Goal: Book appointment/travel/reservation

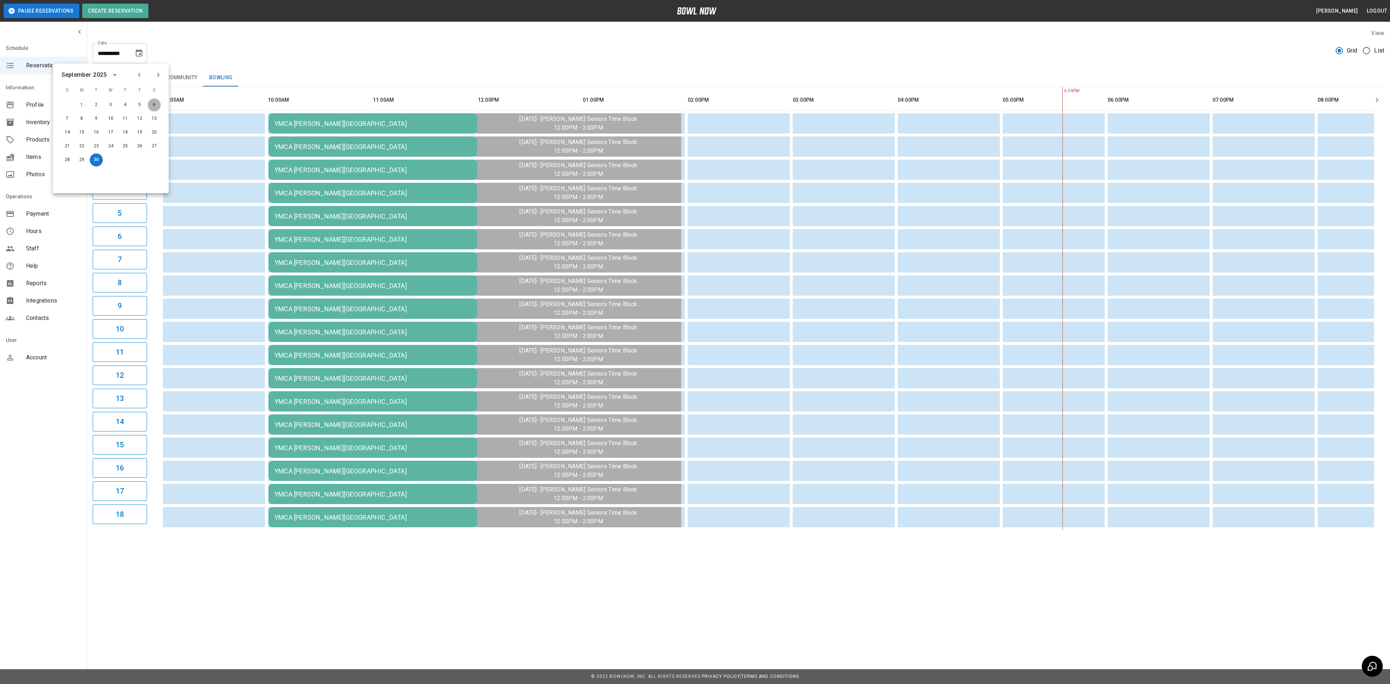
click at [154, 106] on button "6" at bounding box center [154, 104] width 13 height 13
type input "**********"
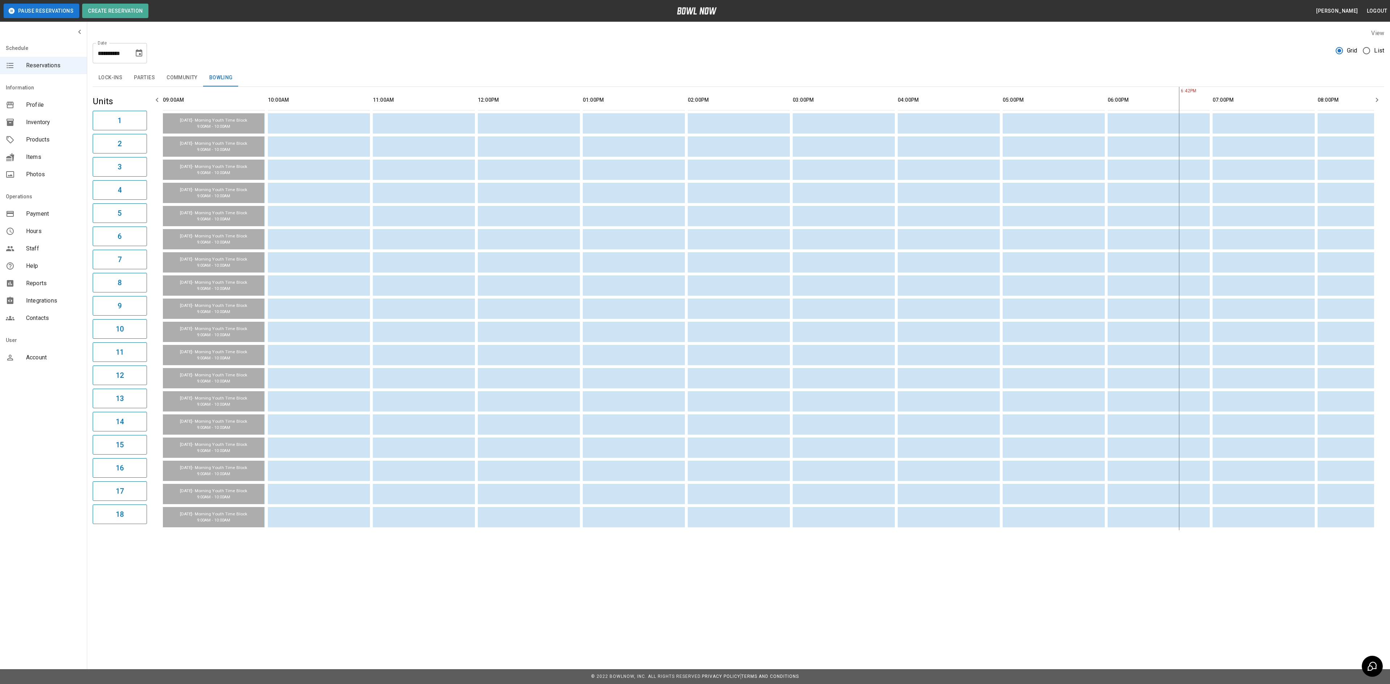
scroll to position [0, 561]
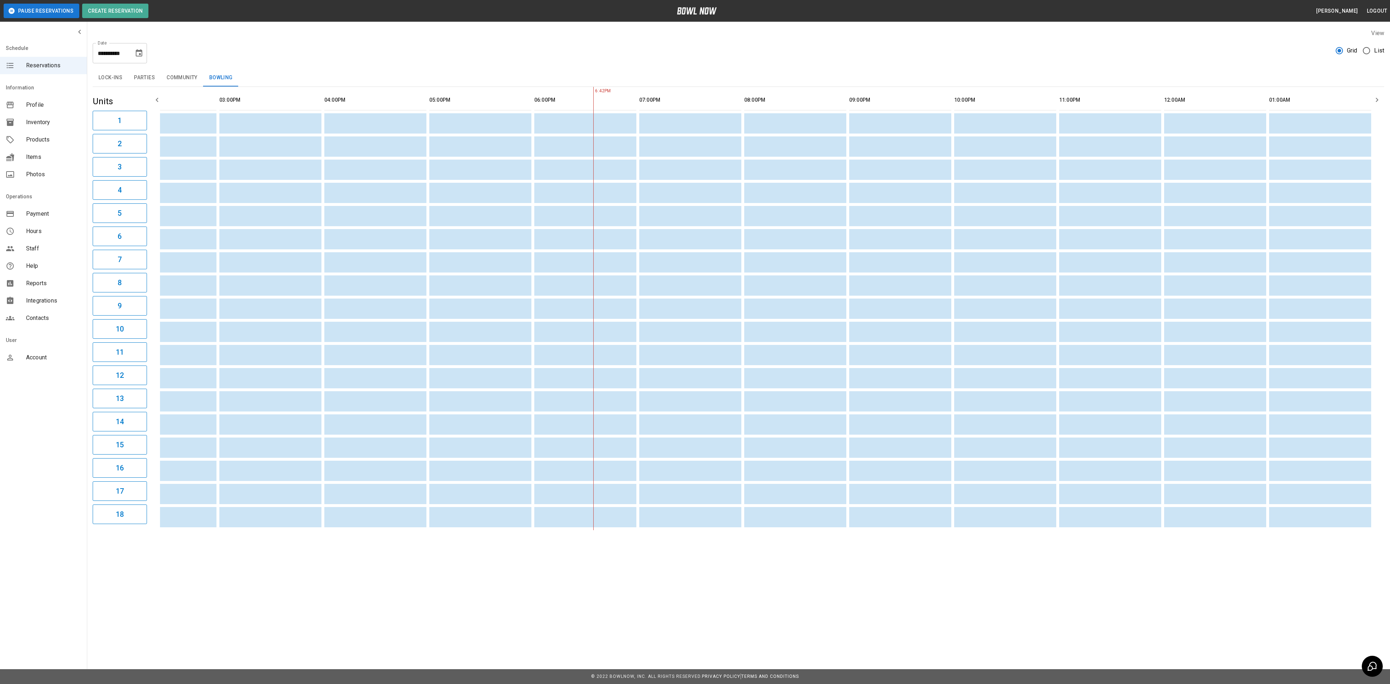
click at [147, 74] on button "Parties" at bounding box center [144, 77] width 33 height 17
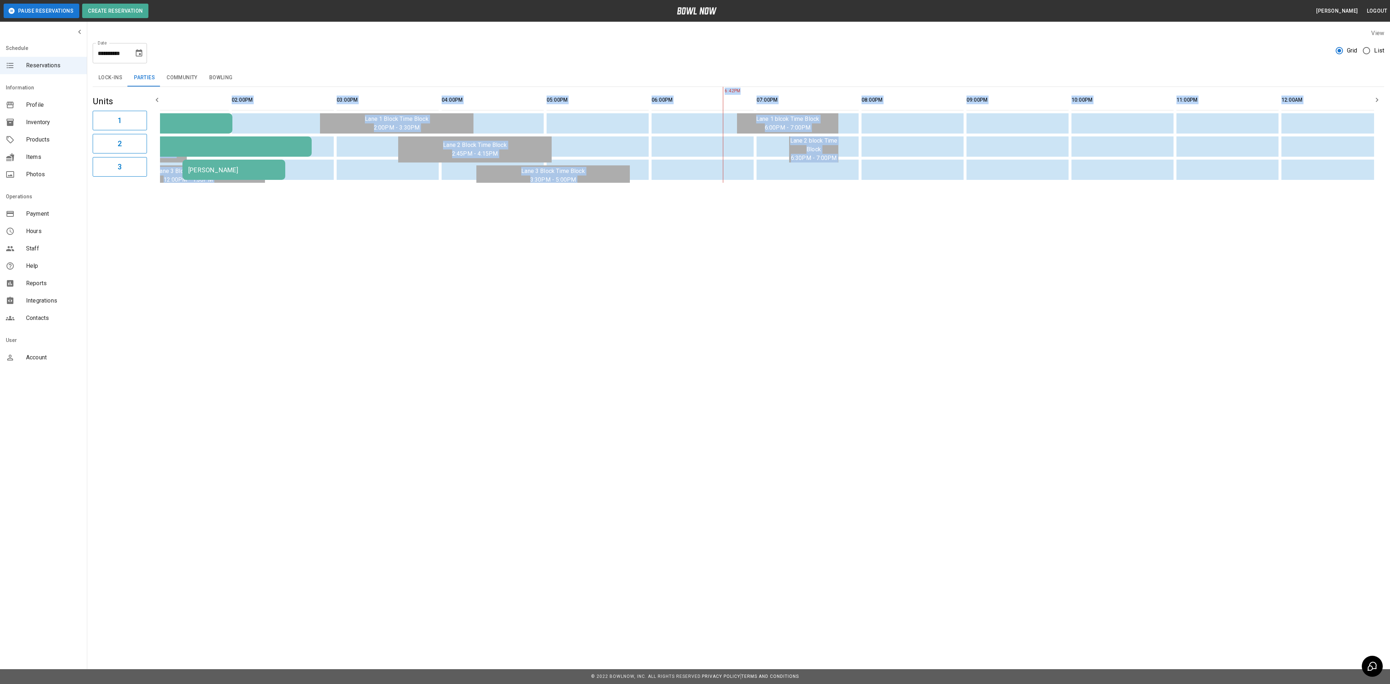
scroll to position [0, 261]
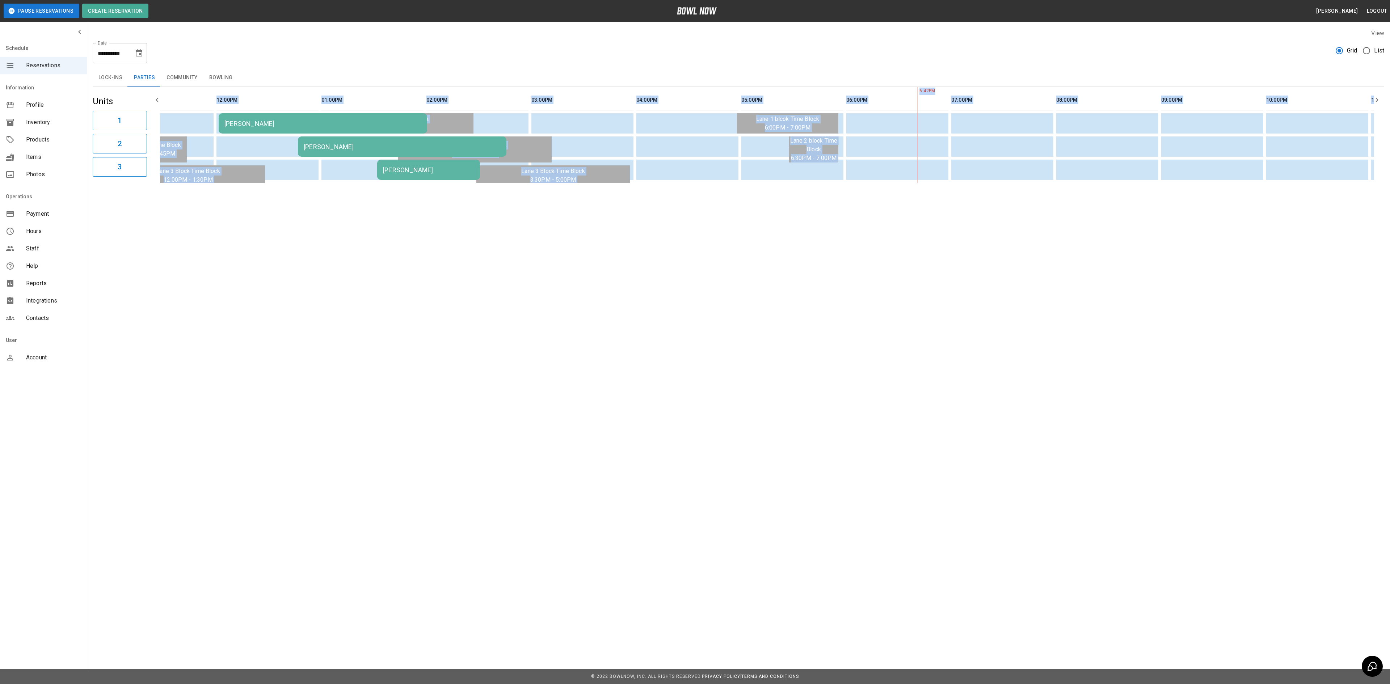
drag, startPoint x: 581, startPoint y: 195, endPoint x: 357, endPoint y: 219, distance: 225.6
click at [357, 219] on div "**********" at bounding box center [695, 114] width 1390 height 228
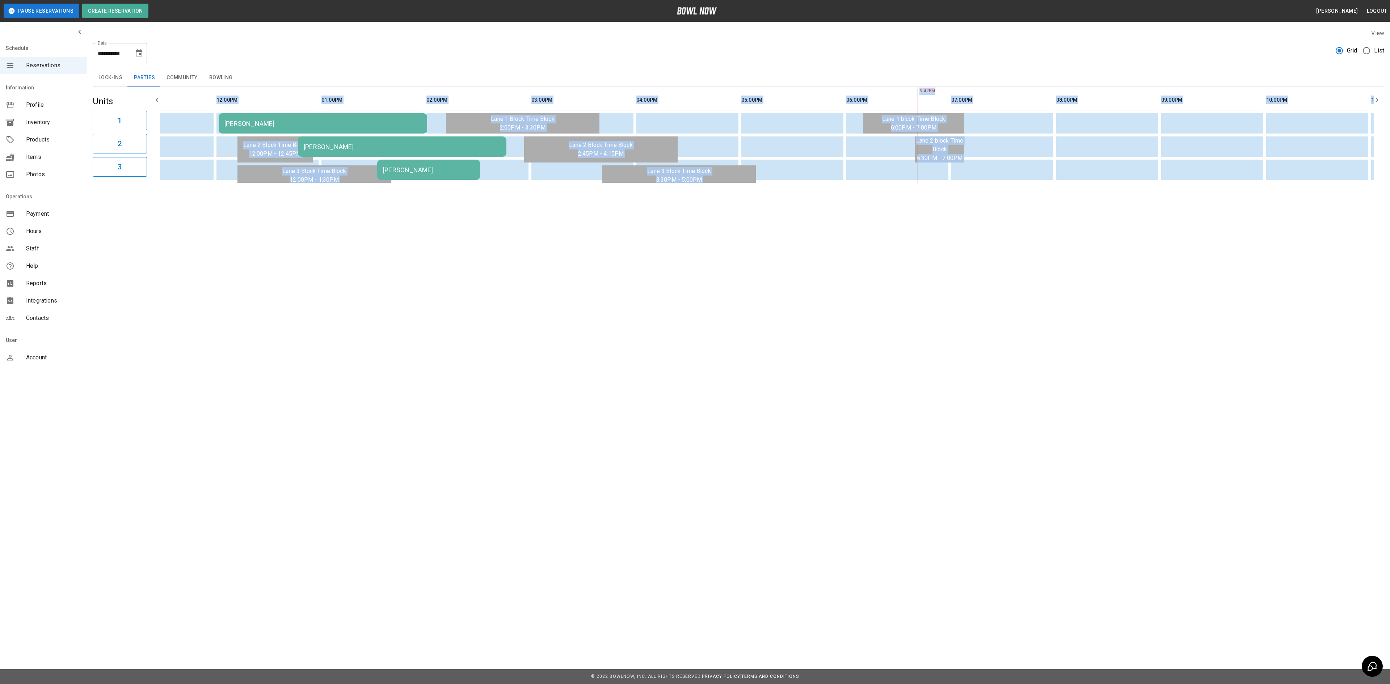
scroll to position [0, 238]
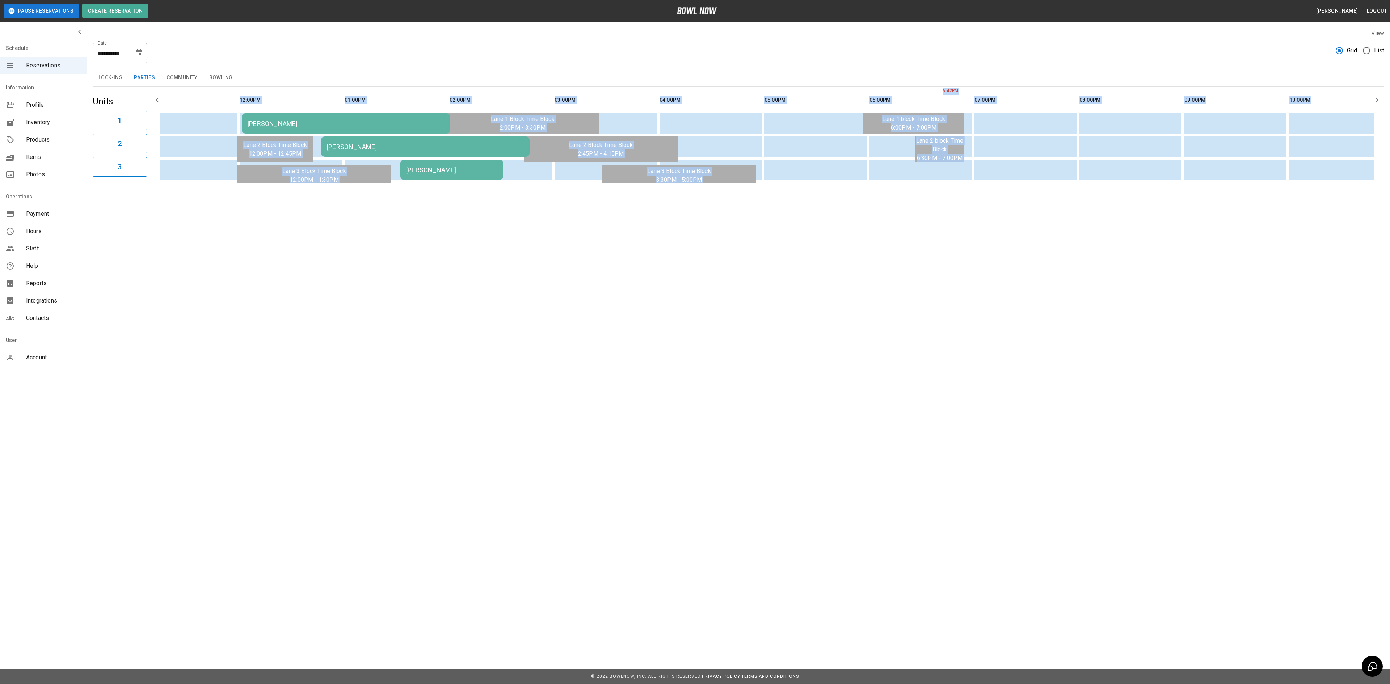
click at [455, 212] on div "**********" at bounding box center [695, 114] width 1390 height 228
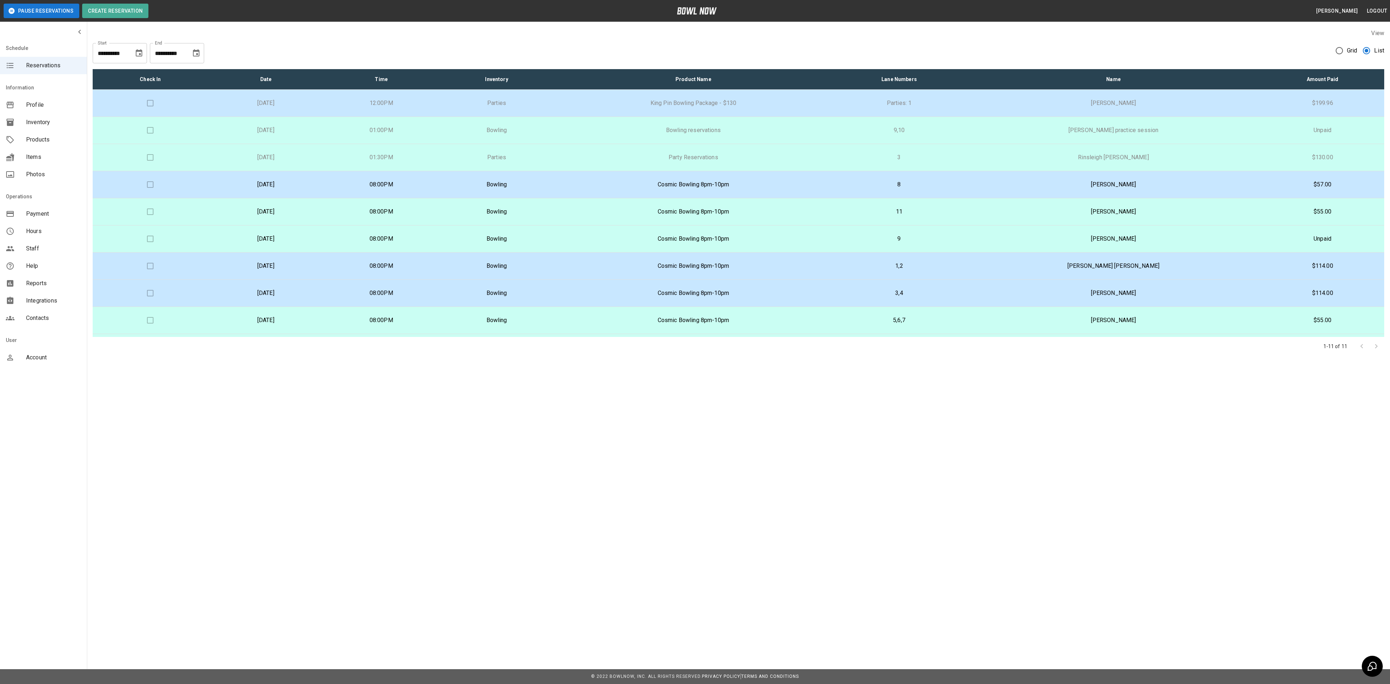
click at [195, 53] on icon "Choose date, selected date is Aug 23, 2025" at bounding box center [196, 53] width 9 height 9
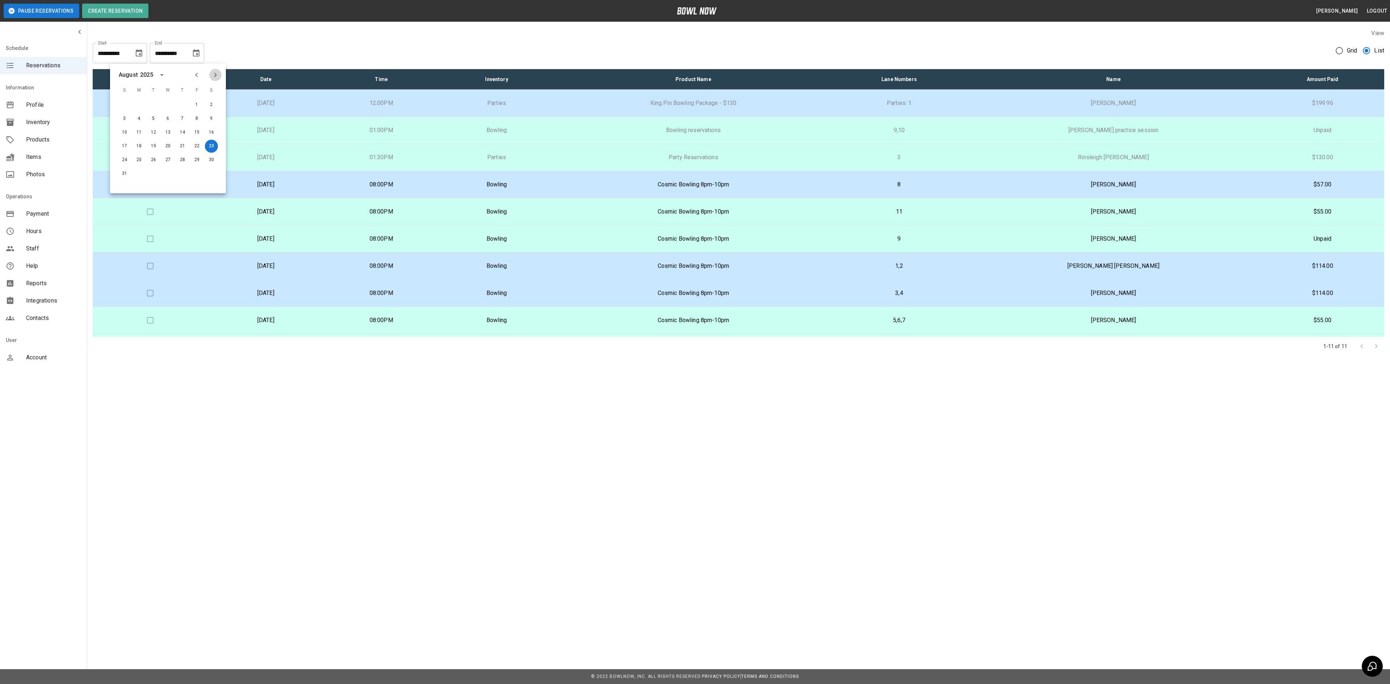
click at [218, 77] on icon "Next month" at bounding box center [215, 75] width 9 height 9
click at [213, 106] on button "1" at bounding box center [211, 104] width 13 height 13
type input "**********"
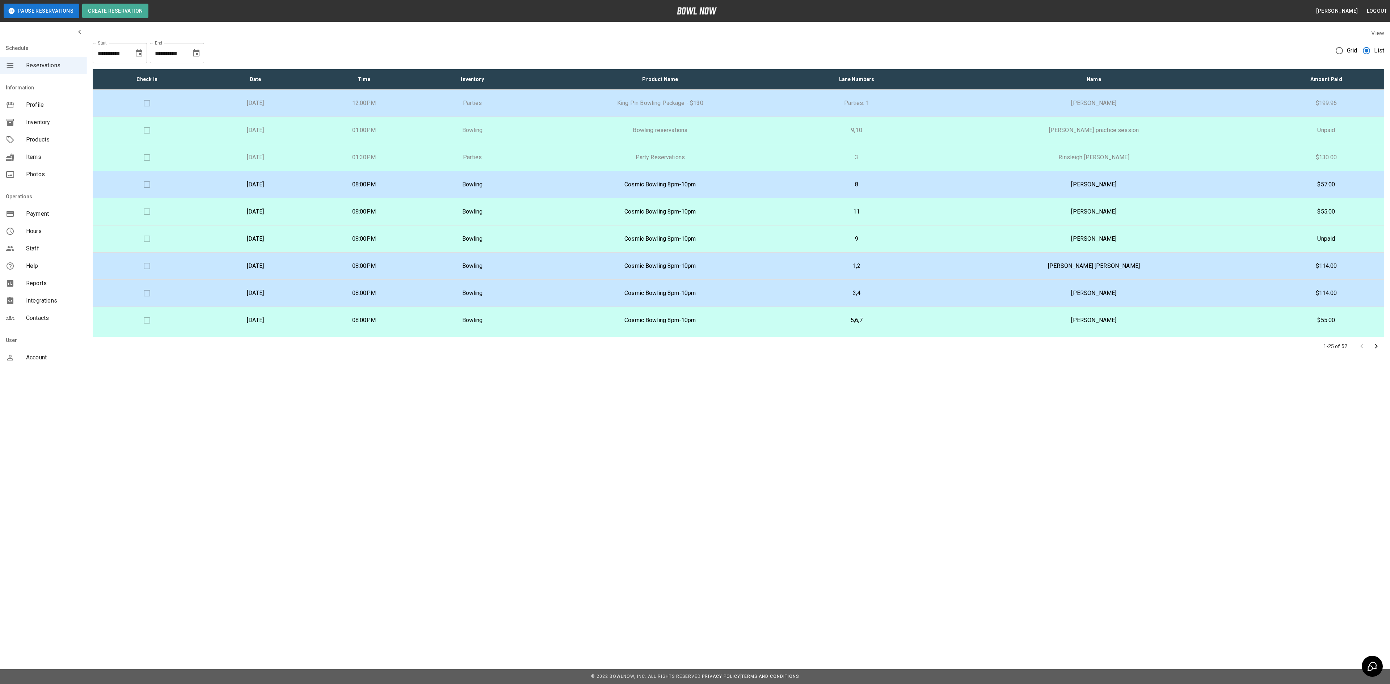
click at [135, 52] on icon "Choose date, selected date is Aug 23, 2025" at bounding box center [139, 53] width 9 height 9
click at [140, 76] on icon "Previous month" at bounding box center [139, 75] width 9 height 9
click at [139, 74] on icon "Previous month" at bounding box center [139, 75] width 3 height 4
click at [139, 73] on icon "Previous month" at bounding box center [139, 75] width 9 height 9
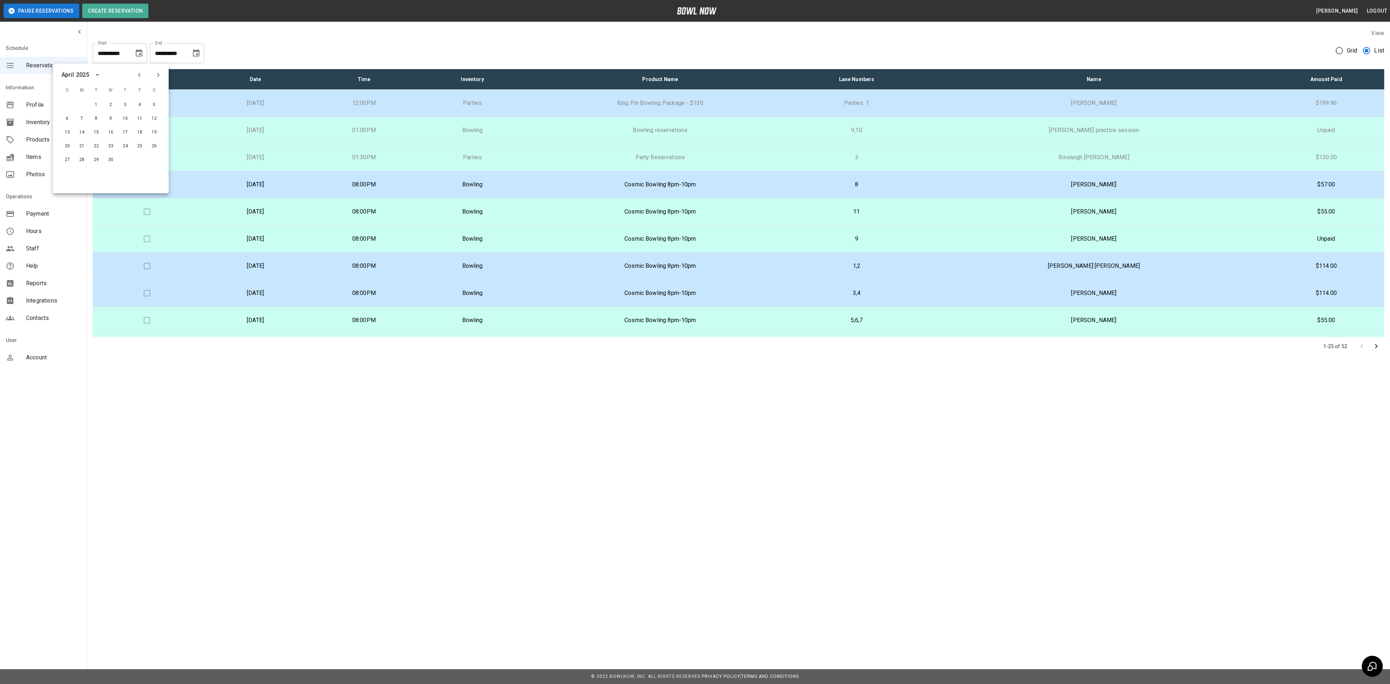
click at [160, 74] on icon "Next month" at bounding box center [158, 75] width 9 height 9
click at [461, 416] on div "**********" at bounding box center [695, 342] width 1390 height 684
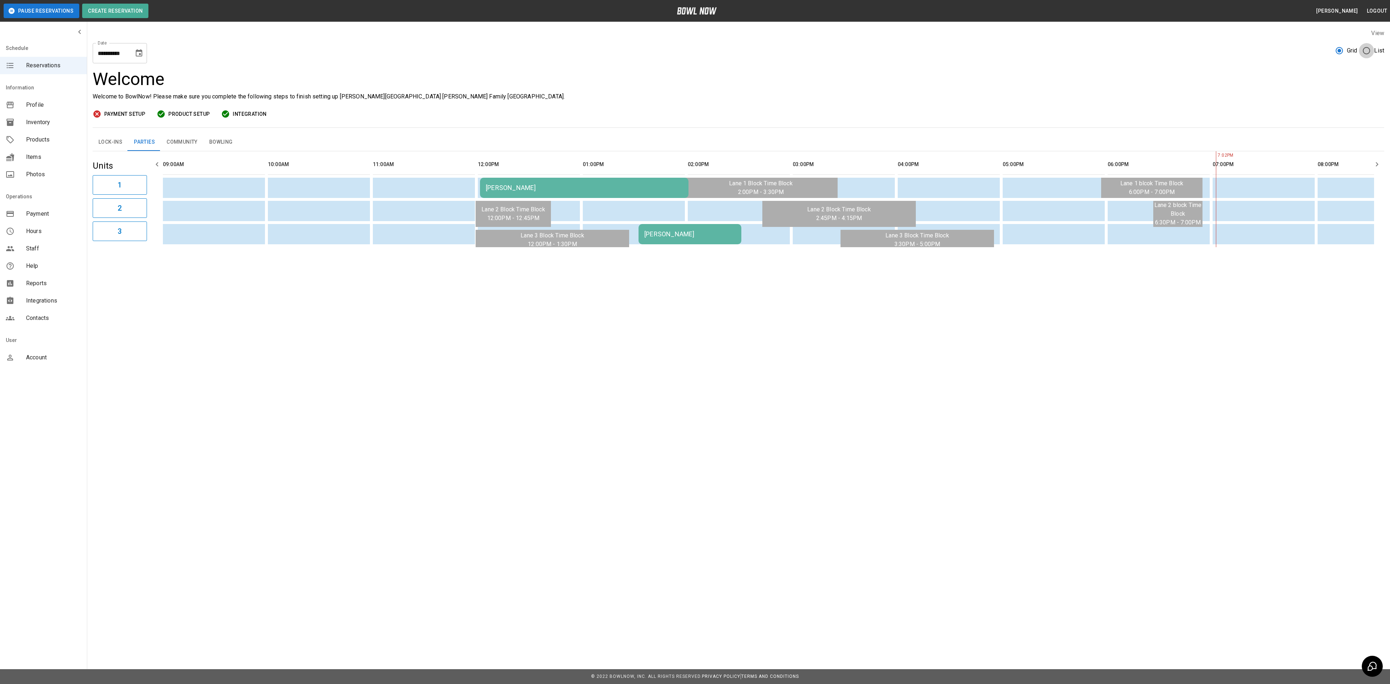
scroll to position [0, 0]
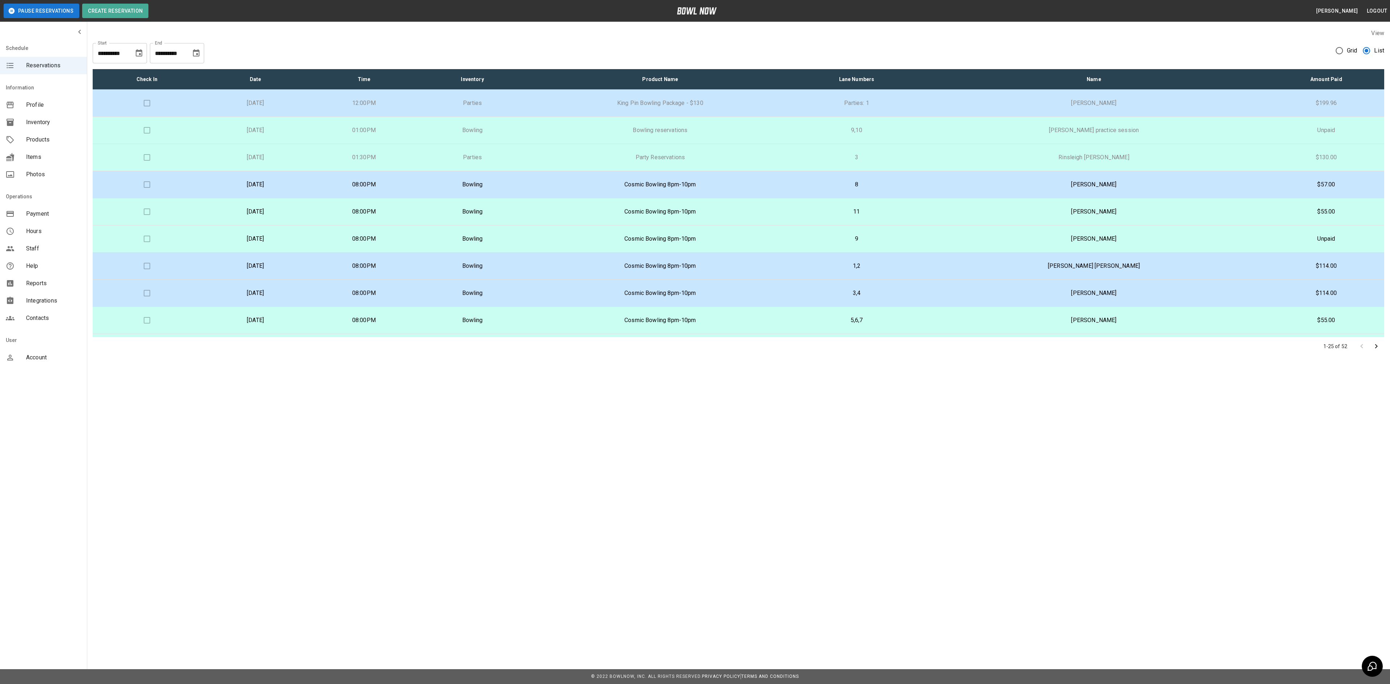
click at [137, 58] on button "Choose date, selected date is Aug 23, 2025" at bounding box center [139, 53] width 14 height 14
click at [150, 133] on button "16" at bounding box center [154, 132] width 13 height 13
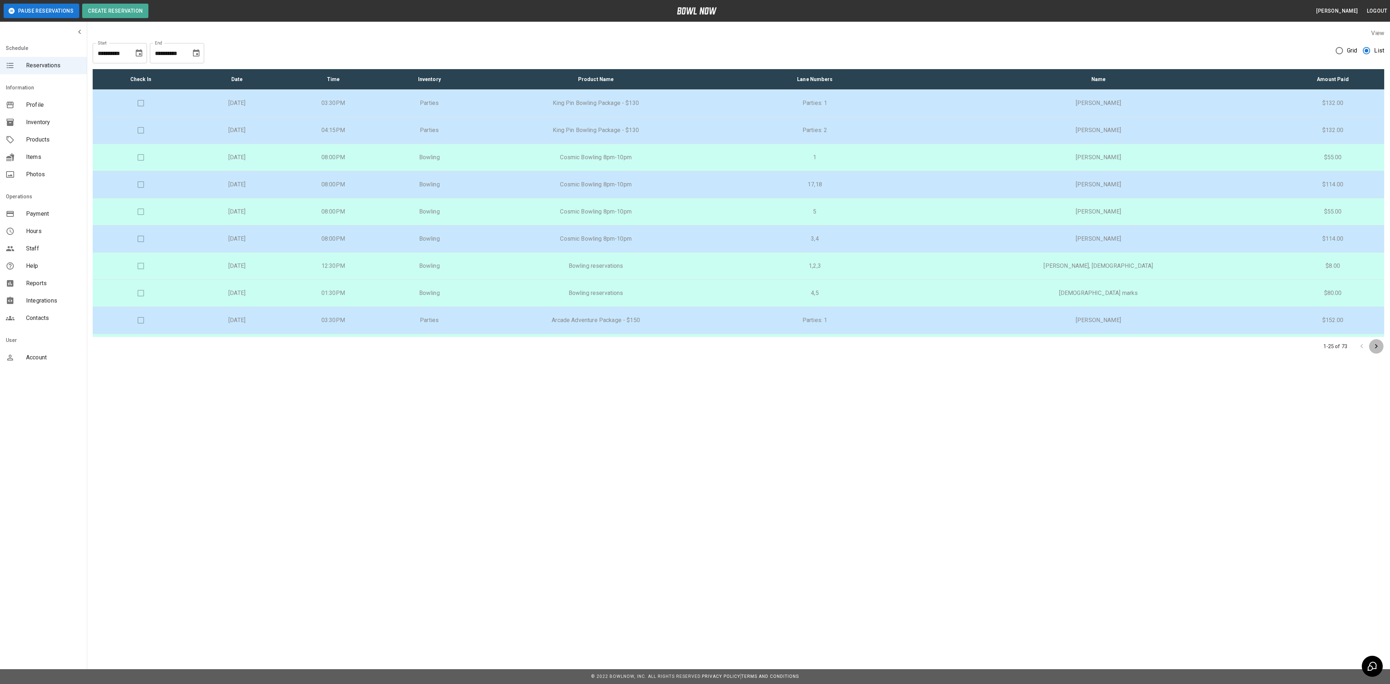
click at [1380, 347] on icon "Go to next page" at bounding box center [1376, 346] width 9 height 9
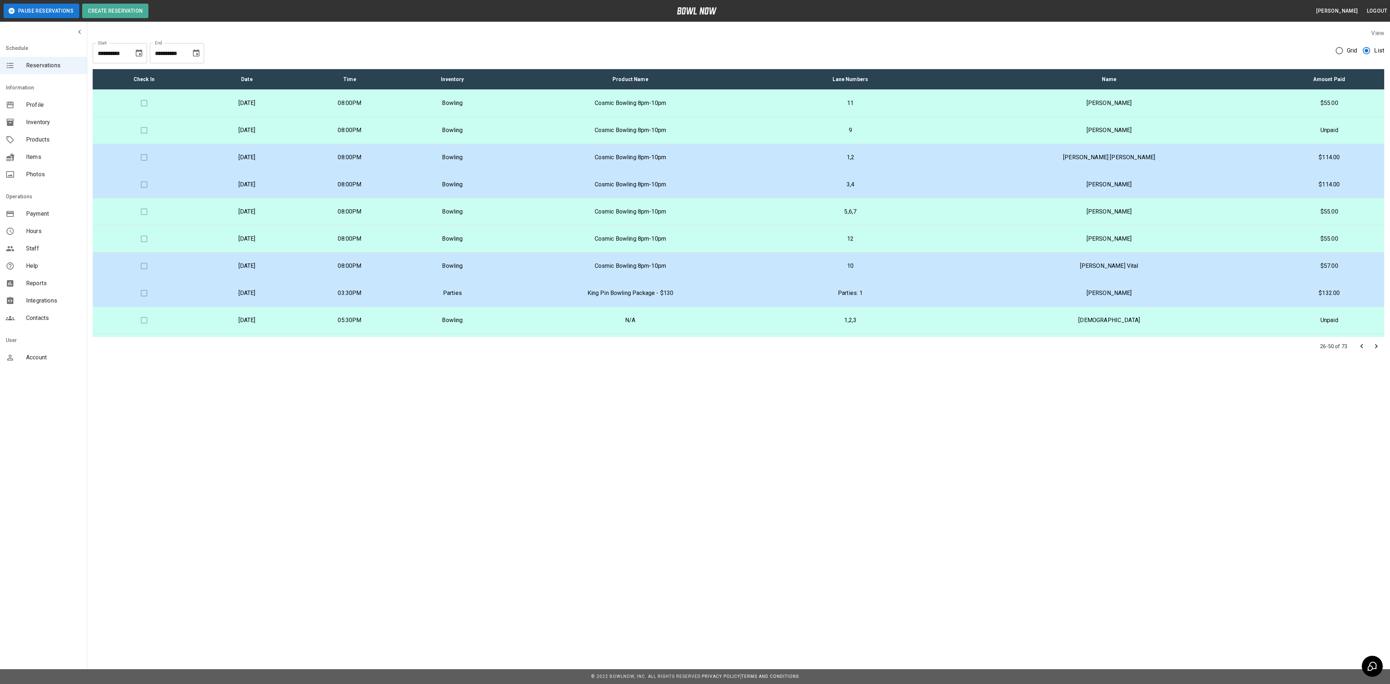
click at [134, 56] on button "Choose date, selected date is Aug 16, 2025" at bounding box center [139, 53] width 14 height 14
click at [154, 147] on button "23" at bounding box center [154, 146] width 13 height 13
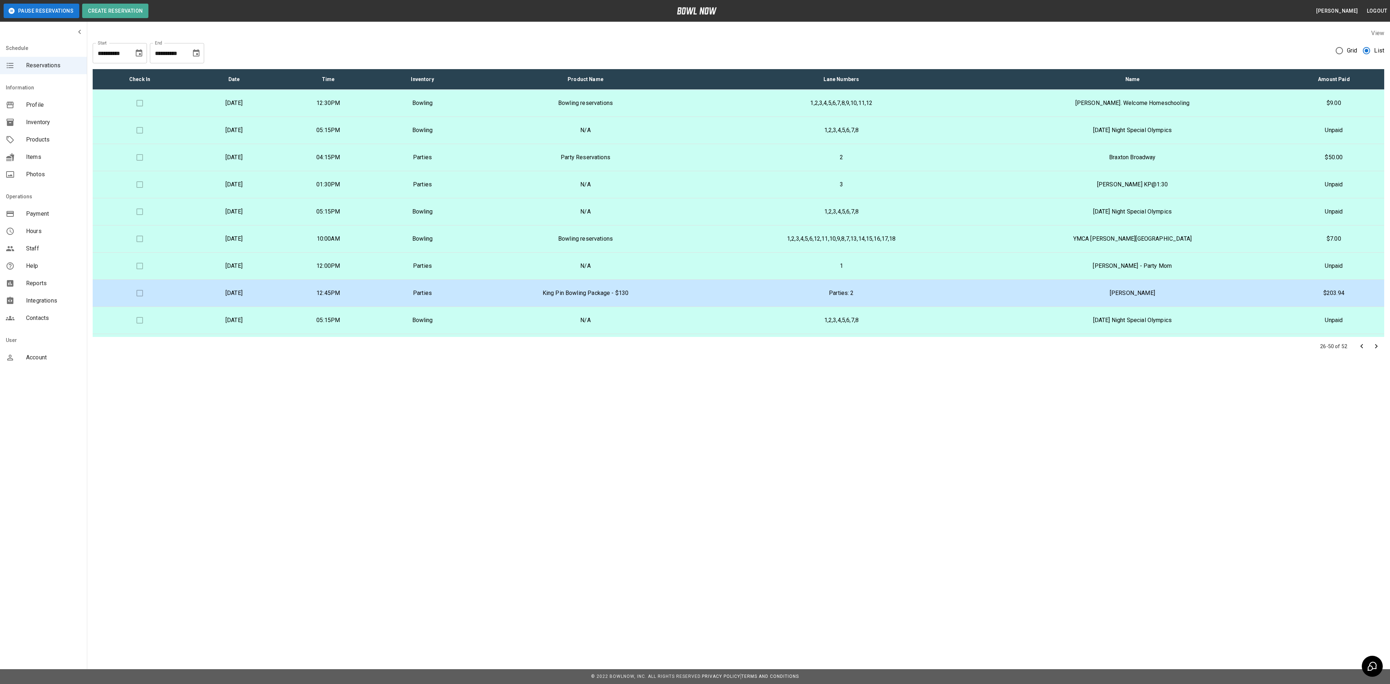
click at [1365, 345] on icon "Go to previous page" at bounding box center [1361, 346] width 9 height 9
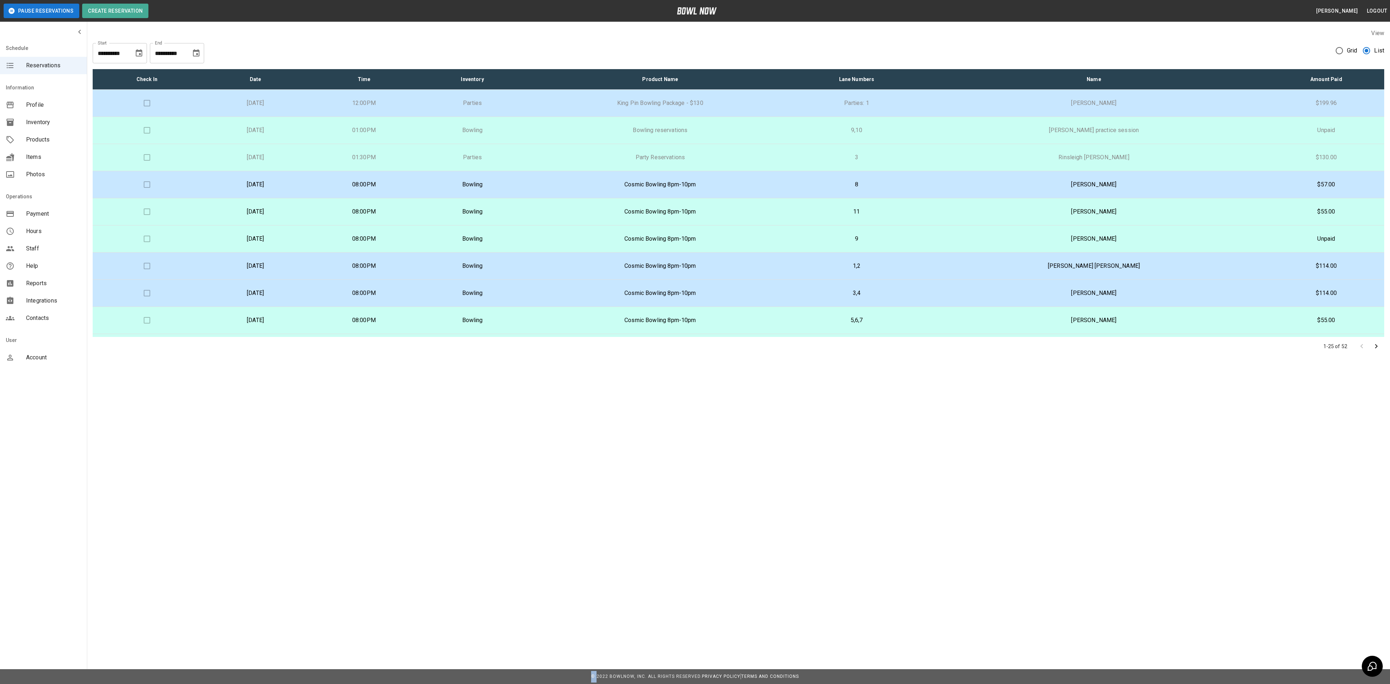
click at [1365, 345] on div at bounding box center [1369, 346] width 29 height 14
click at [1373, 347] on icon "Go to next page" at bounding box center [1376, 346] width 9 height 9
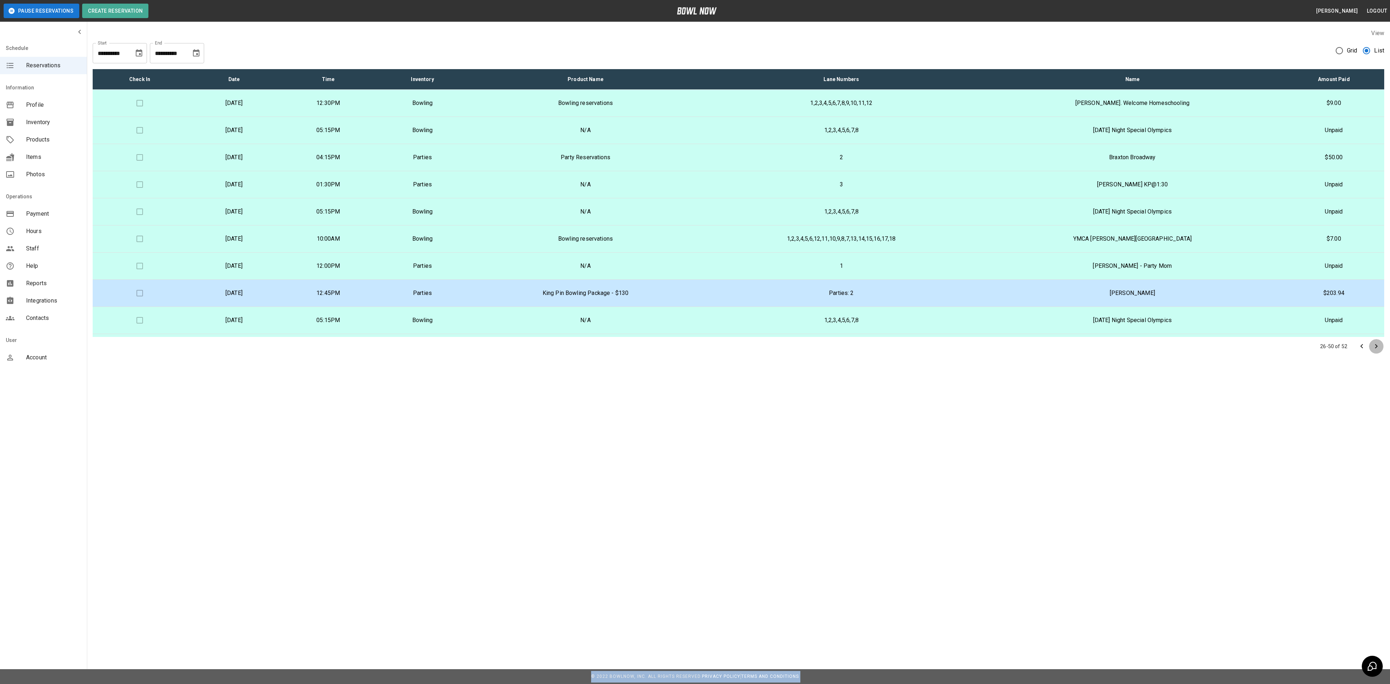
click at [1373, 347] on icon "Go to next page" at bounding box center [1376, 346] width 9 height 9
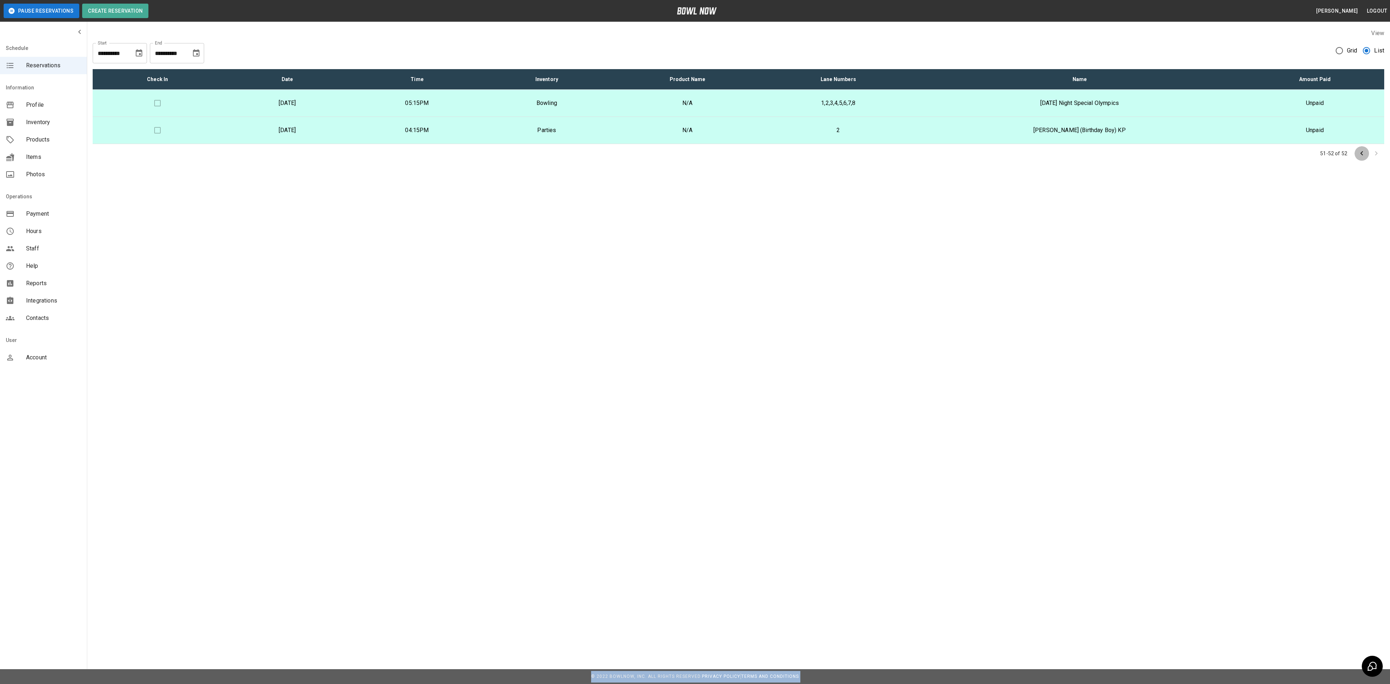
click at [1360, 152] on icon "Go to previous page" at bounding box center [1361, 153] width 9 height 9
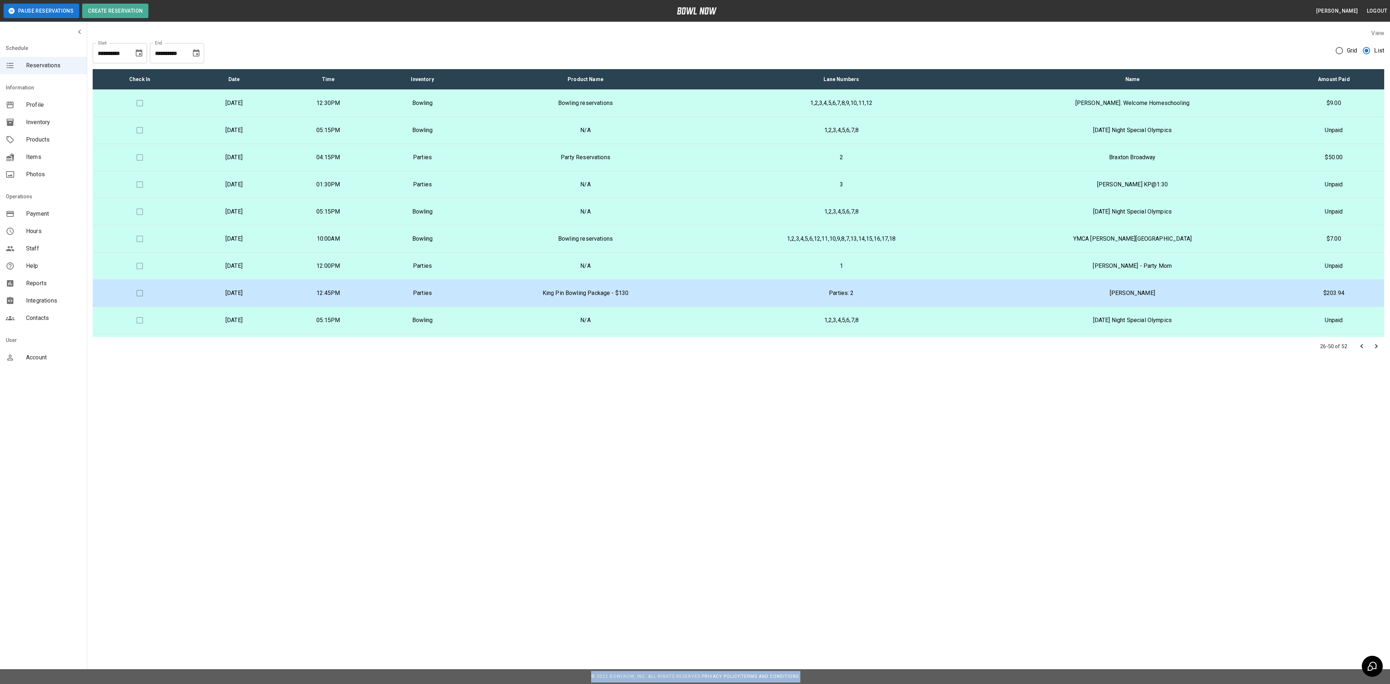
click at [1365, 347] on icon "Go to previous page" at bounding box center [1361, 346] width 9 height 9
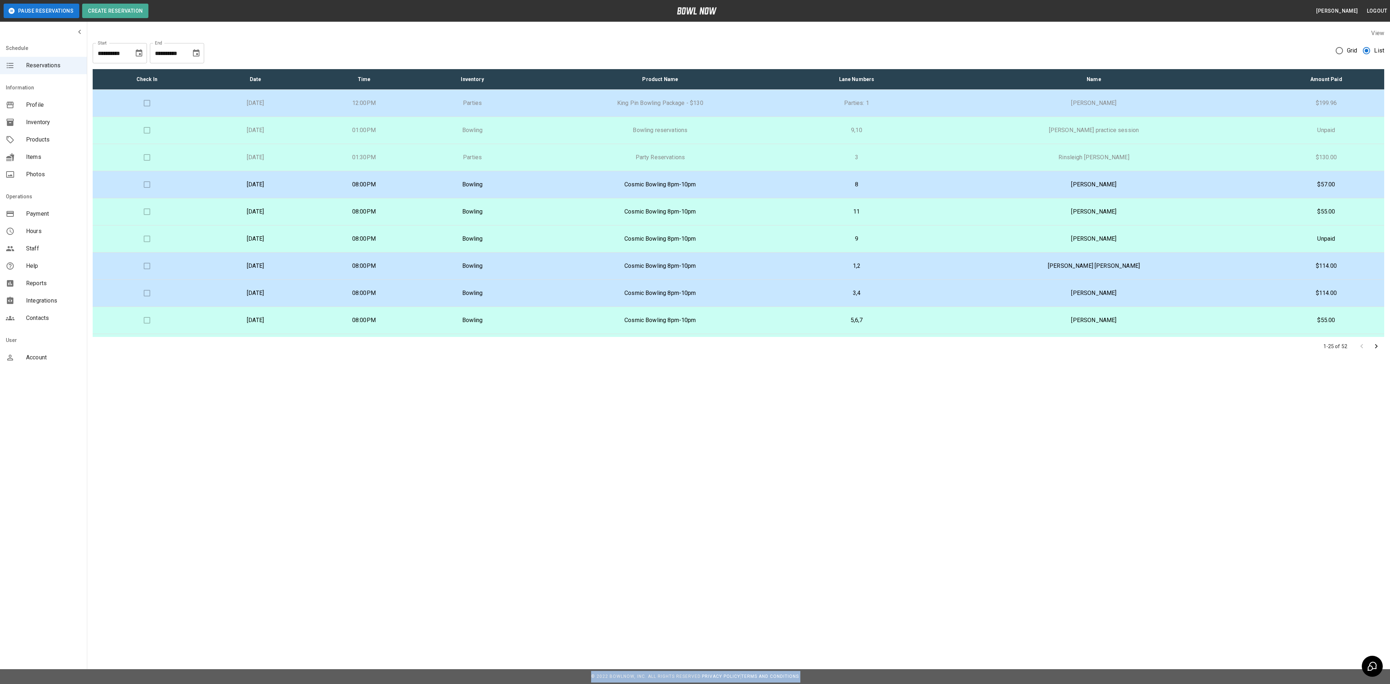
click at [137, 55] on icon "Choose date, selected date is Aug 23, 2025" at bounding box center [139, 53] width 9 height 9
click at [138, 147] on button "22" at bounding box center [139, 146] width 13 height 13
type input "**********"
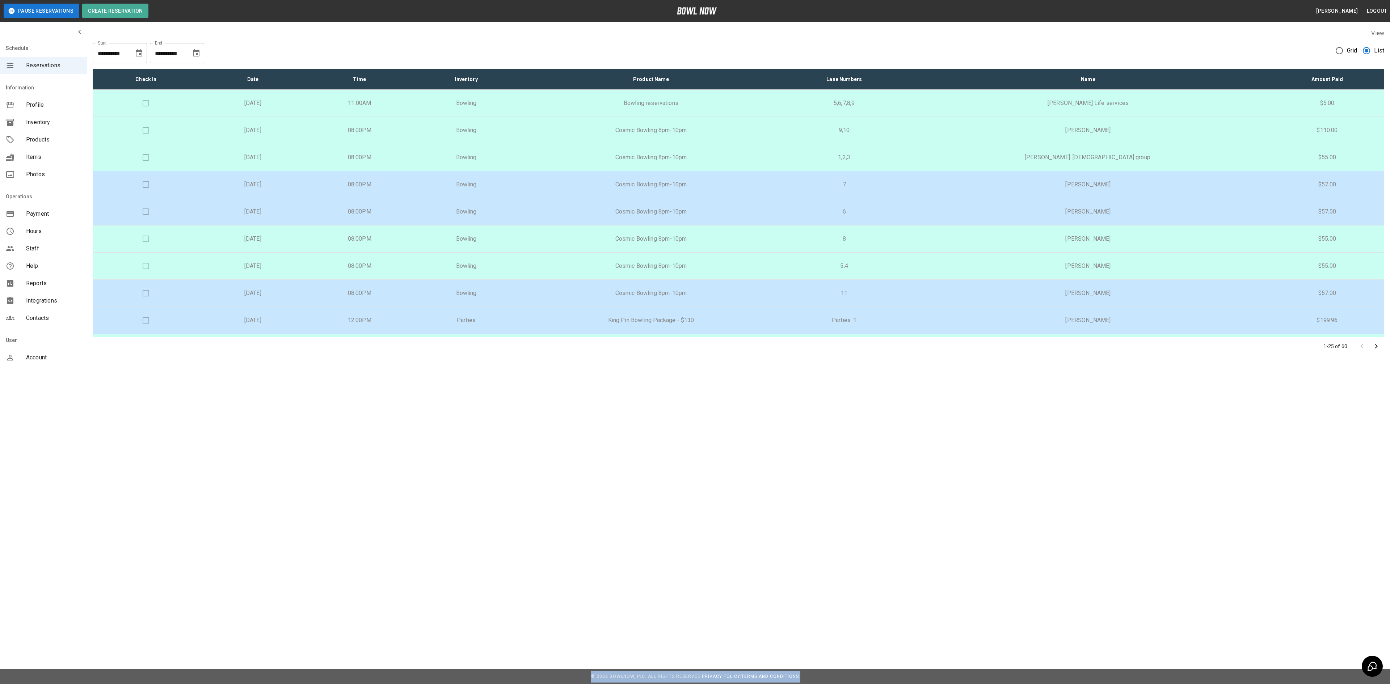
click at [1378, 343] on icon "Go to next page" at bounding box center [1376, 346] width 9 height 9
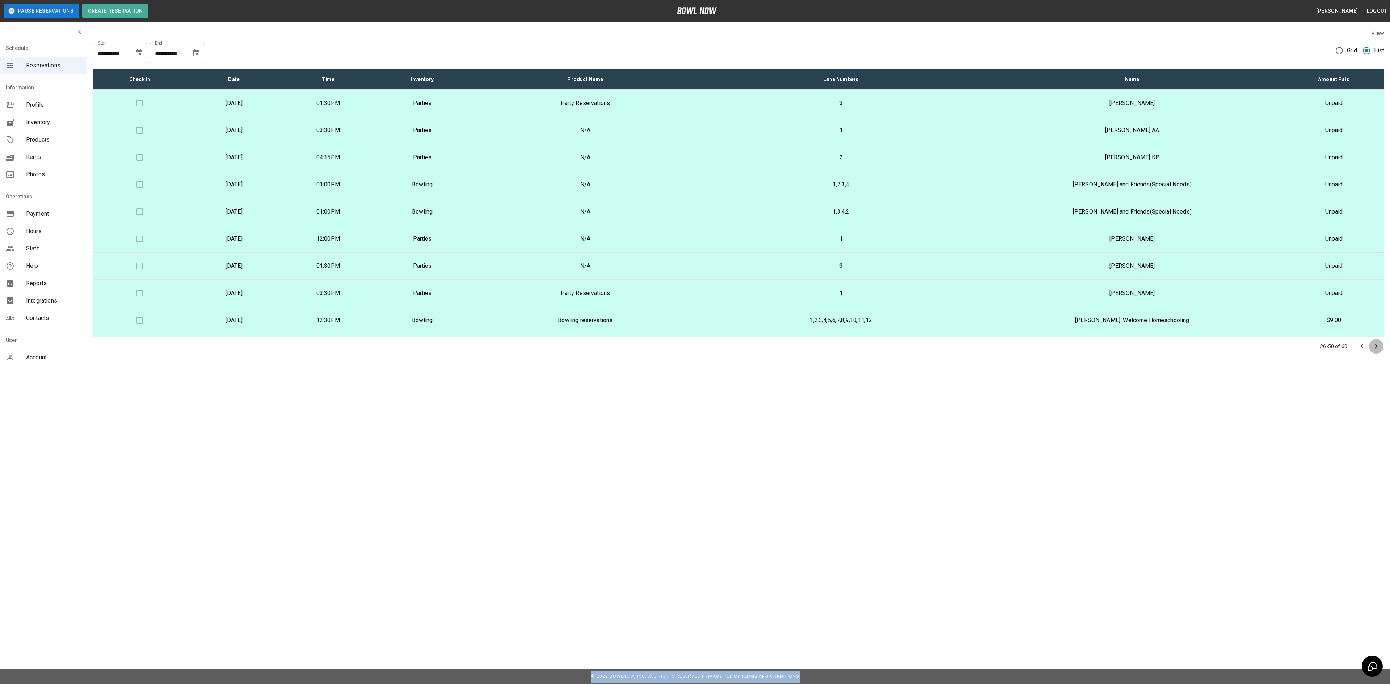
click at [1378, 343] on icon "Go to next page" at bounding box center [1376, 346] width 9 height 9
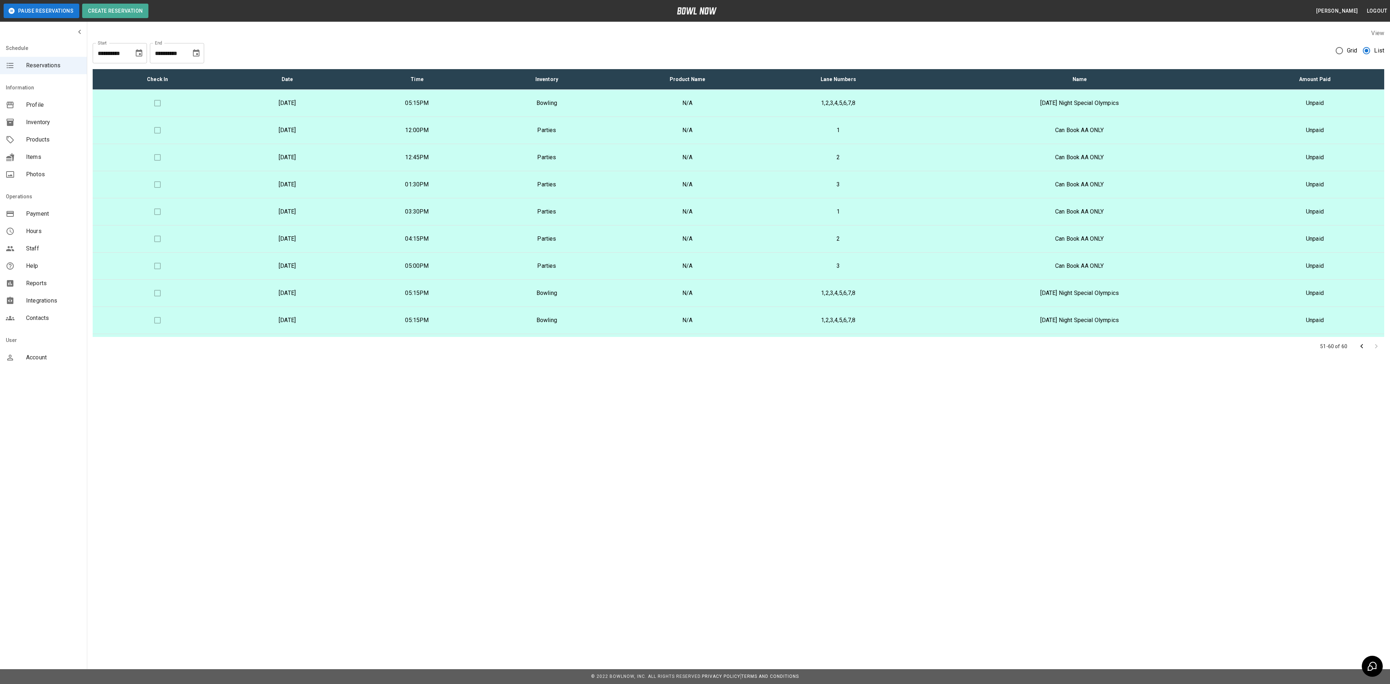
click at [1378, 343] on div at bounding box center [1369, 346] width 29 height 14
click at [1362, 345] on icon "Go to previous page" at bounding box center [1361, 346] width 9 height 9
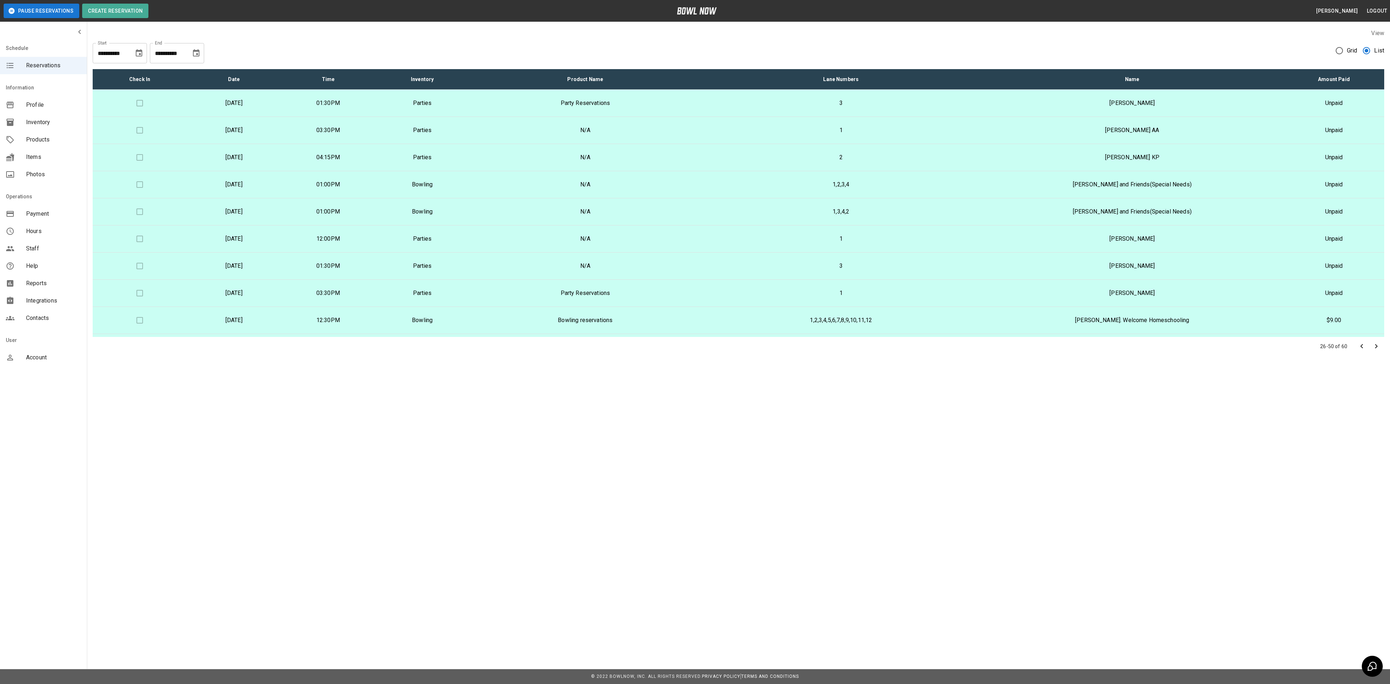
click at [1362, 345] on icon "Go to previous page" at bounding box center [1361, 346] width 9 height 9
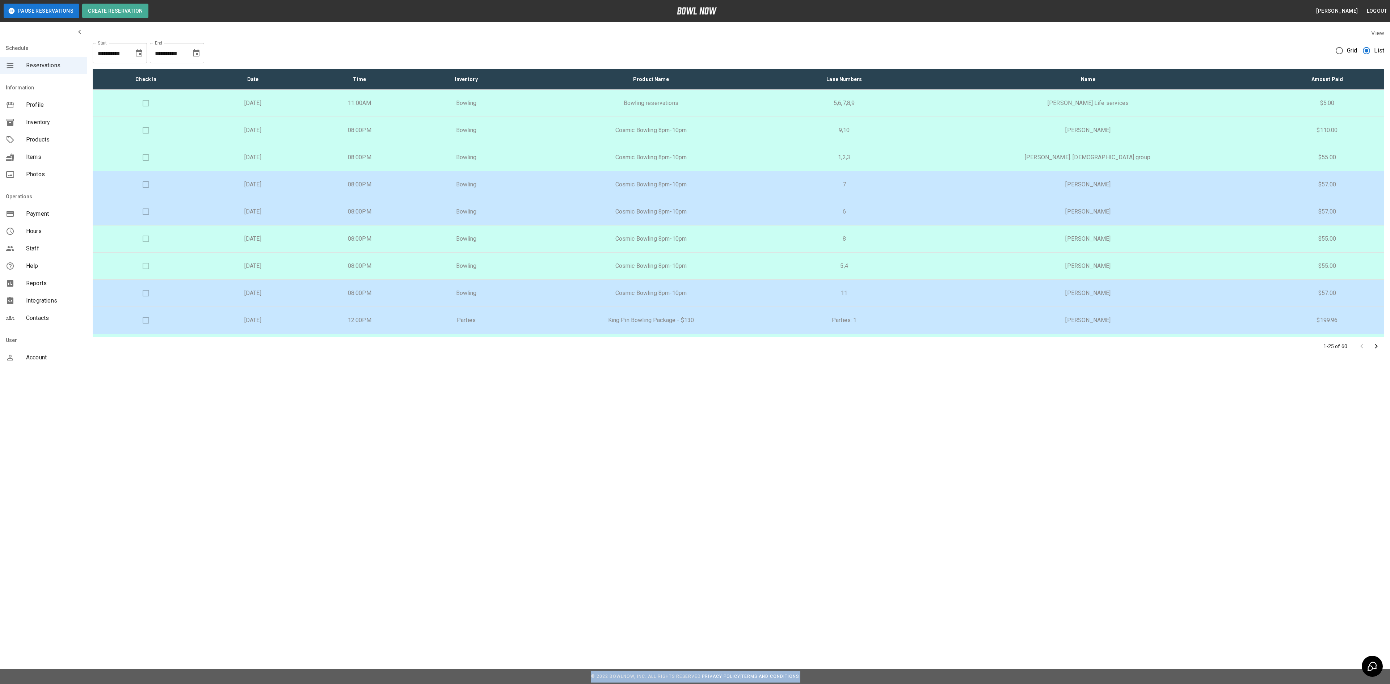
click at [1362, 345] on div at bounding box center [1369, 346] width 29 height 14
